Goal: Navigation & Orientation: Find specific page/section

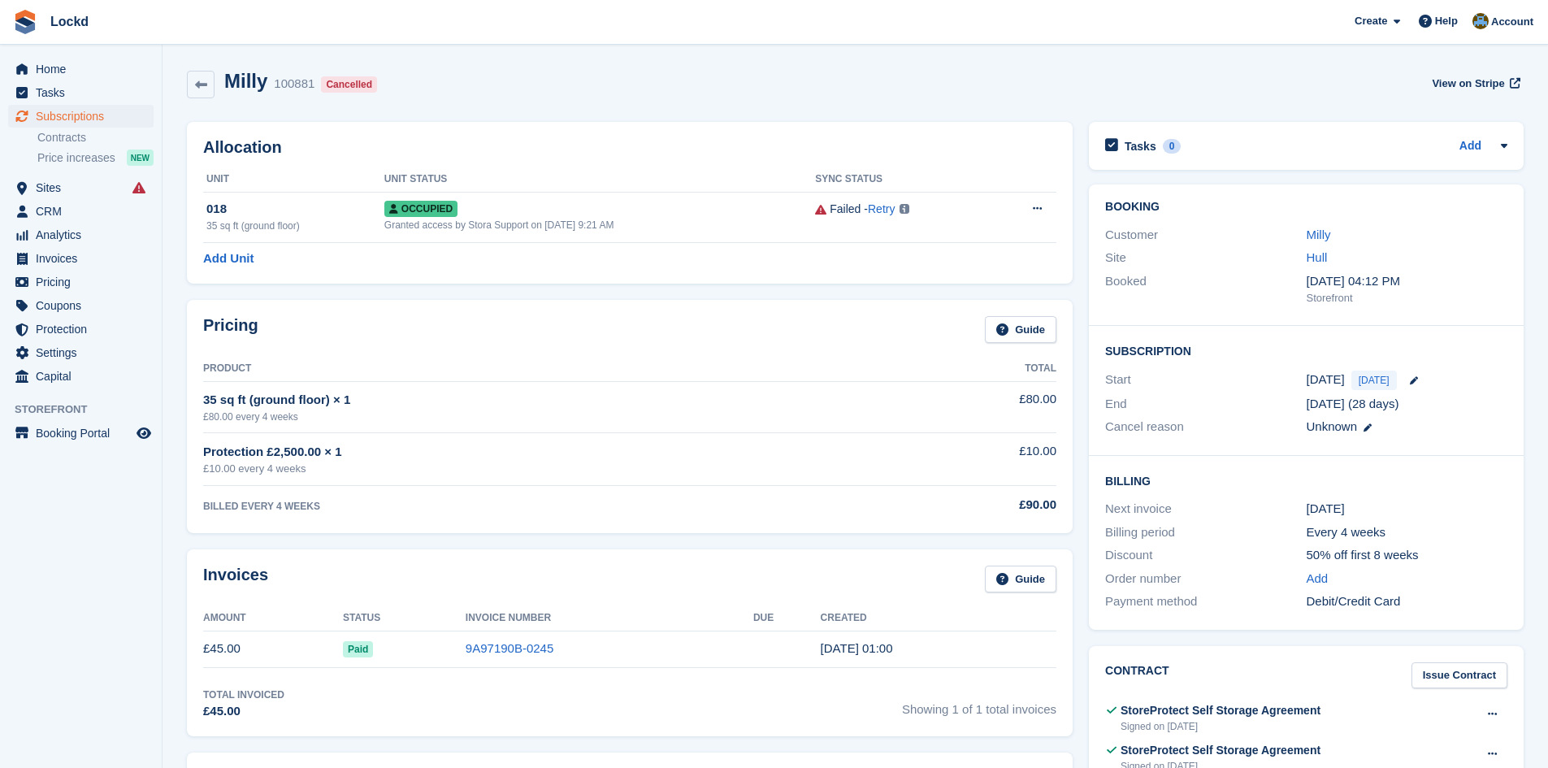
scroll to position [163, 0]
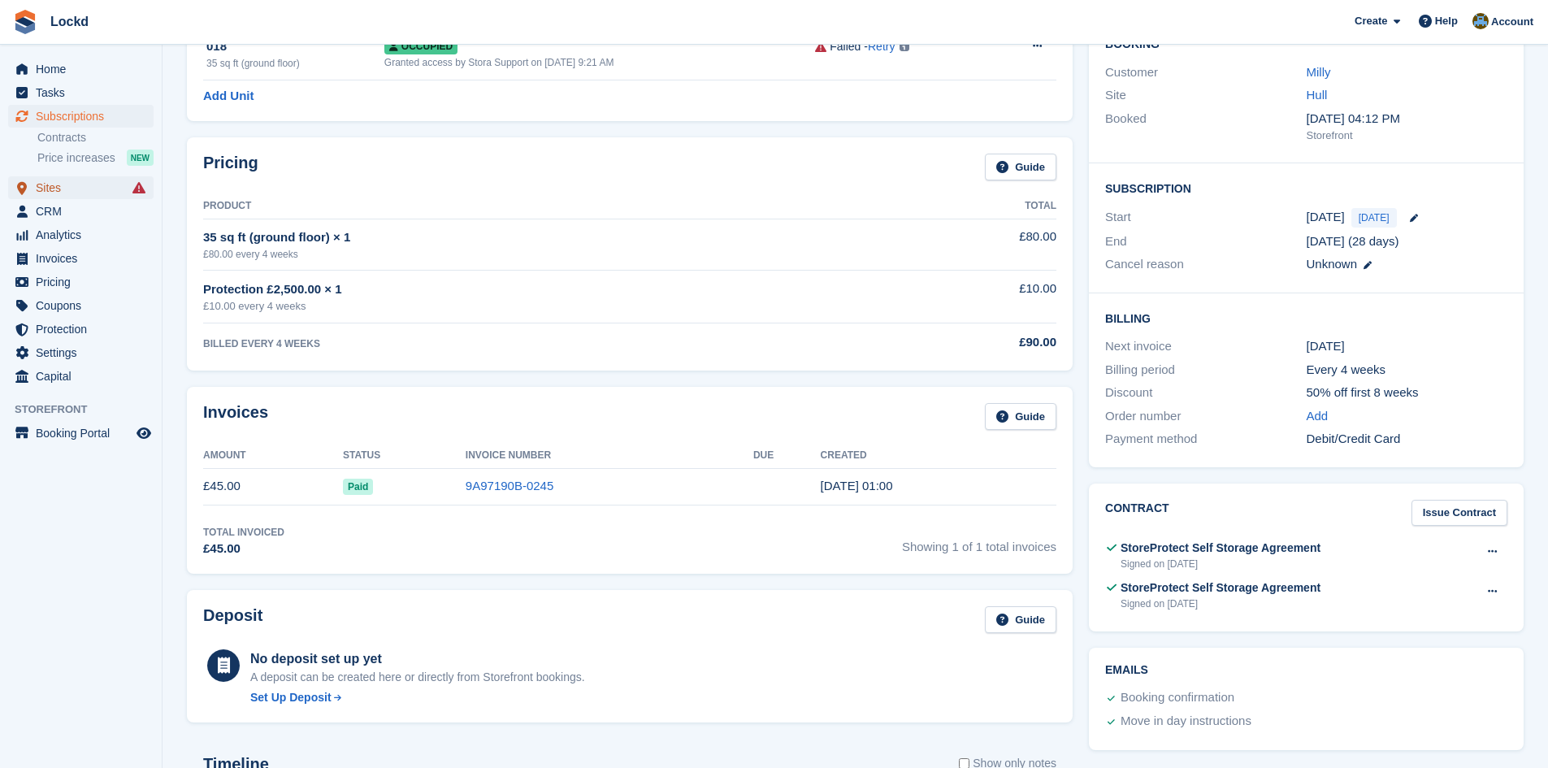
click at [67, 189] on span "Sites" at bounding box center [85, 187] width 98 height 23
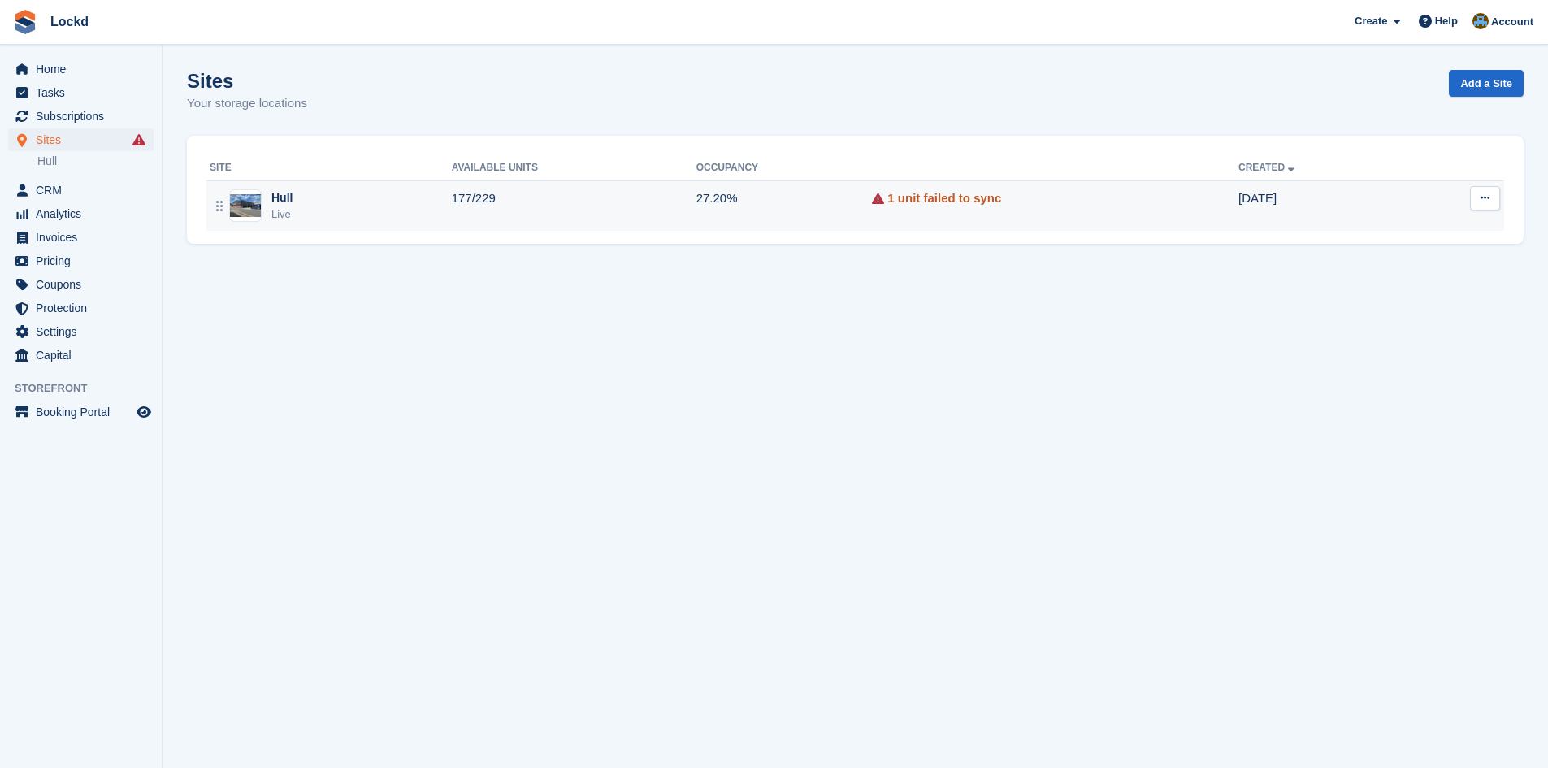
click at [917, 203] on link "1 unit failed to sync" at bounding box center [944, 198] width 114 height 19
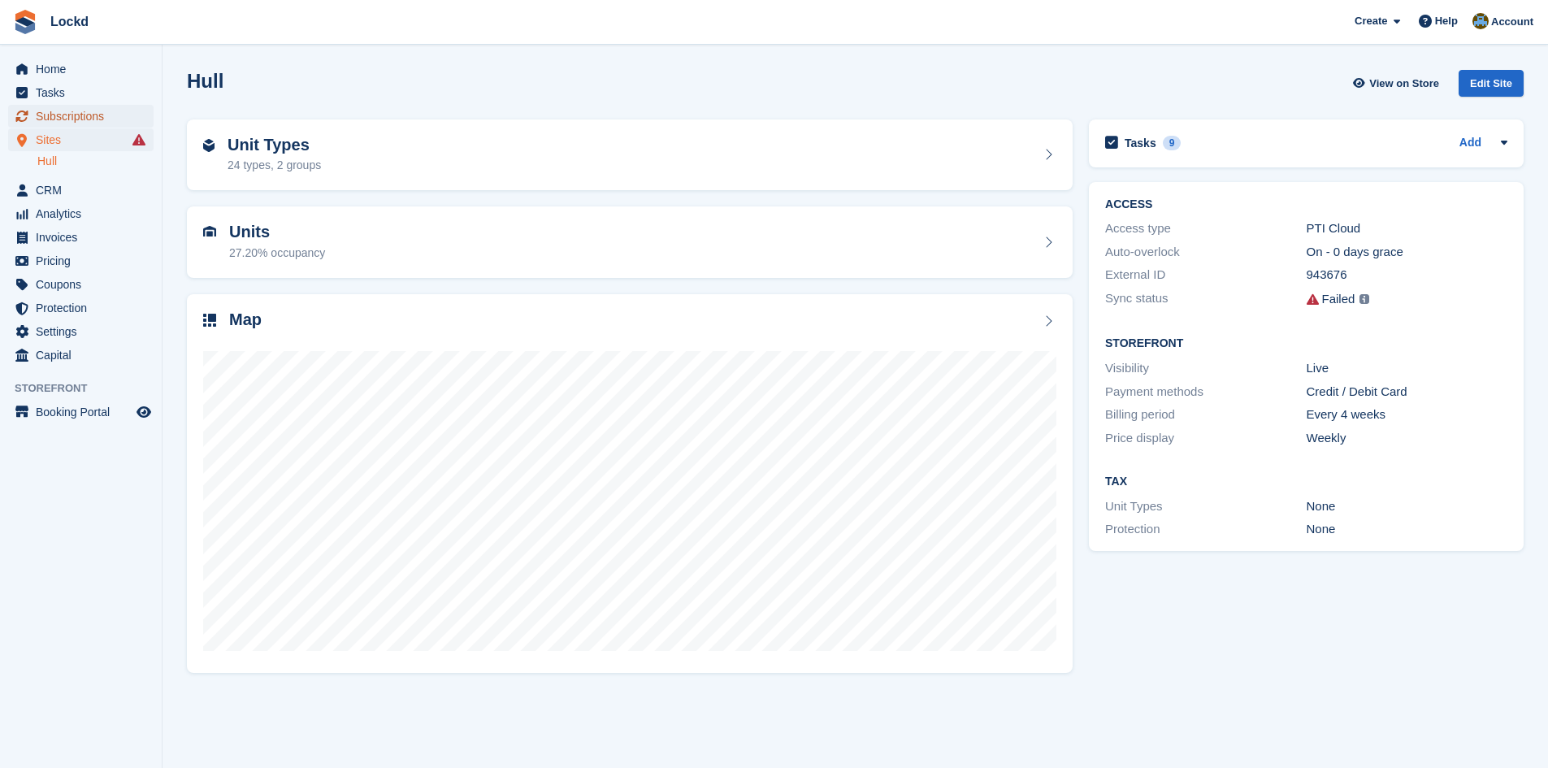
click at [66, 114] on span "Subscriptions" at bounding box center [85, 116] width 98 height 23
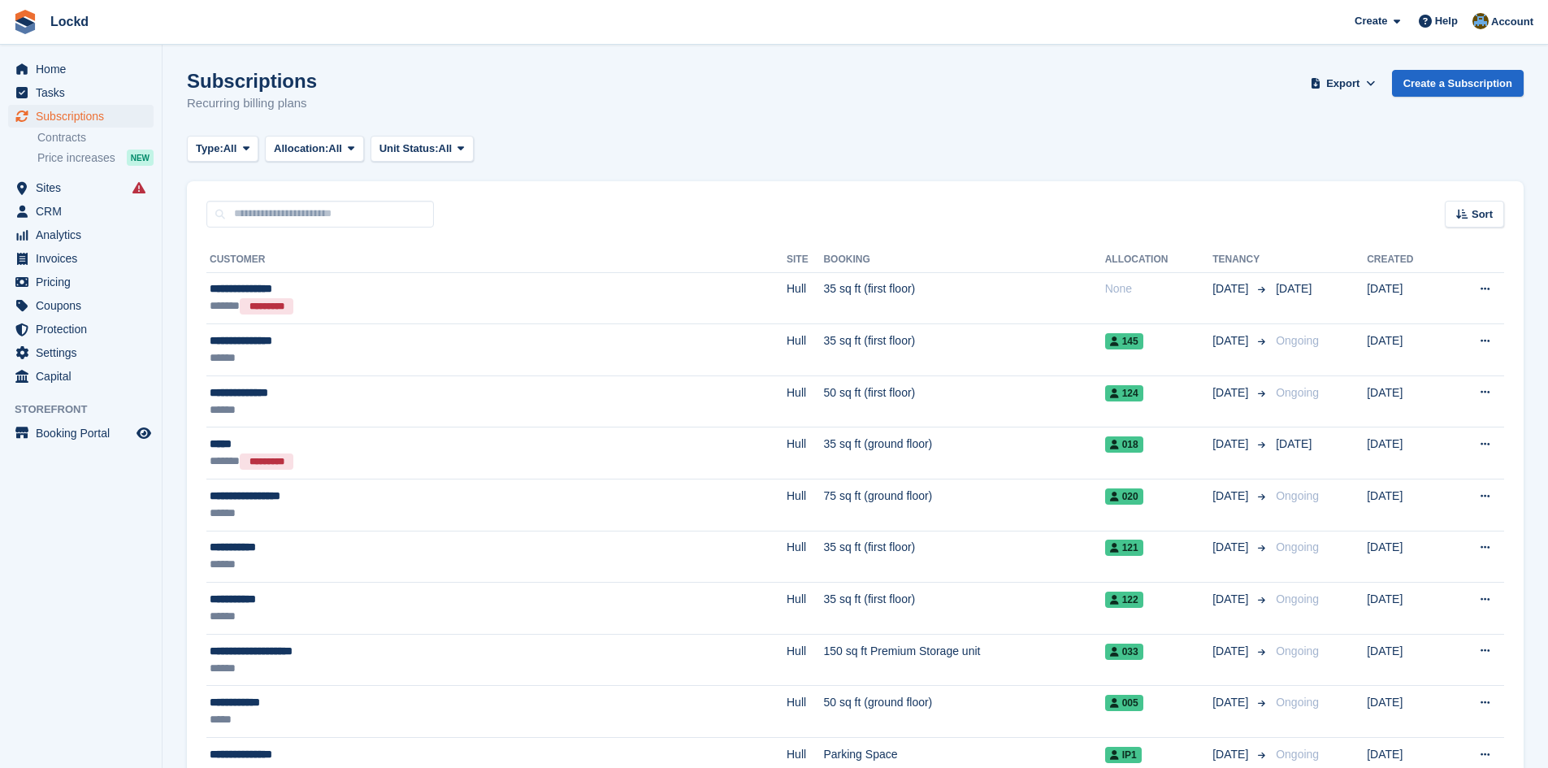
click at [701, 141] on div "Type: All All Upcoming Previous Active Ending Allocation: All All Allocated Una…" at bounding box center [855, 149] width 1337 height 27
drag, startPoint x: 66, startPoint y: 22, endPoint x: 73, endPoint y: 28, distance: 9.8
click at [63, 24] on link "Lockd" at bounding box center [69, 21] width 51 height 27
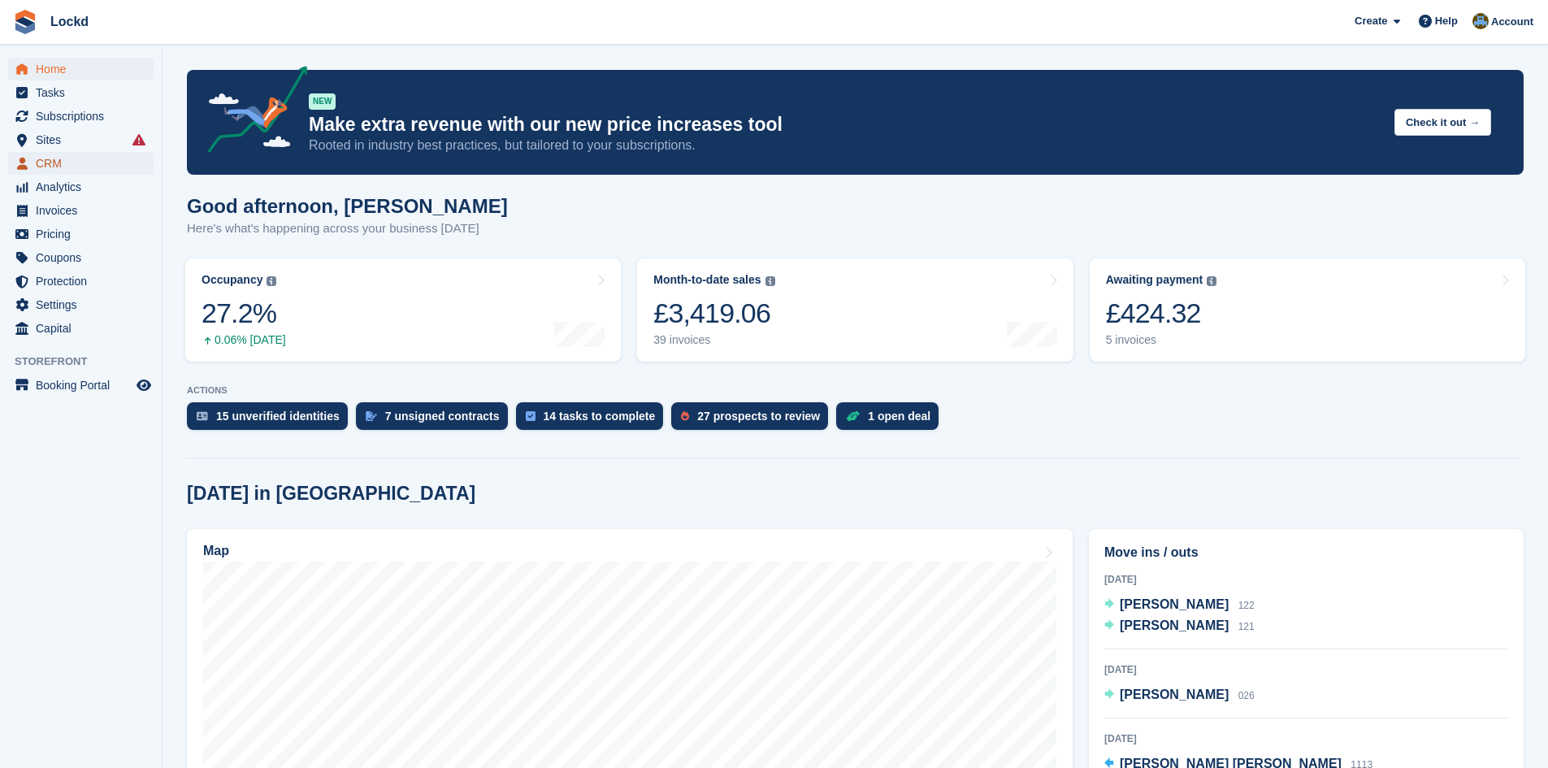
click at [57, 158] on span "CRM" at bounding box center [85, 163] width 98 height 23
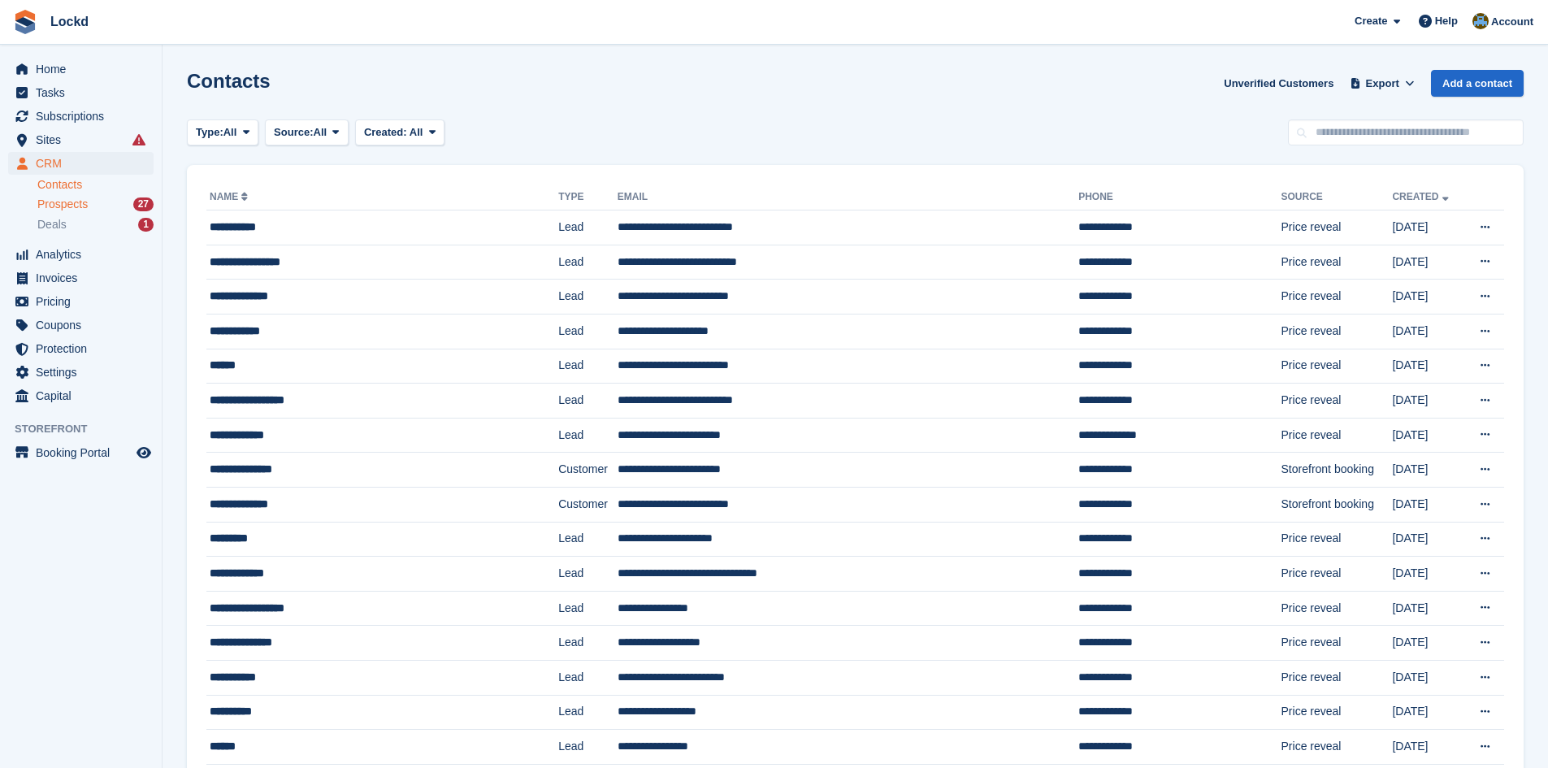
click at [68, 202] on span "Prospects" at bounding box center [62, 204] width 50 height 15
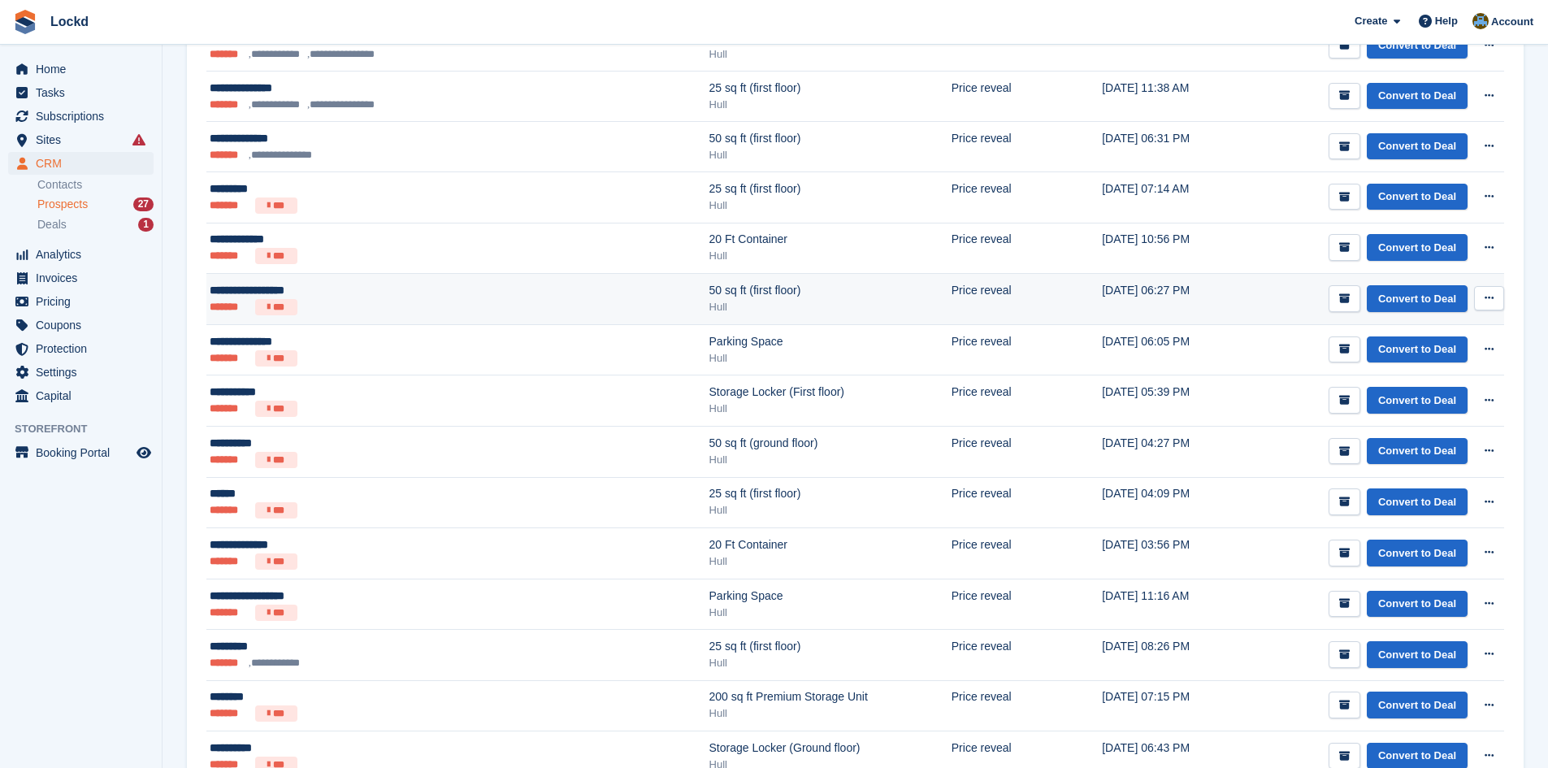
scroll to position [1048, 0]
